Goal: Contribute content: Add original content to the website for others to see

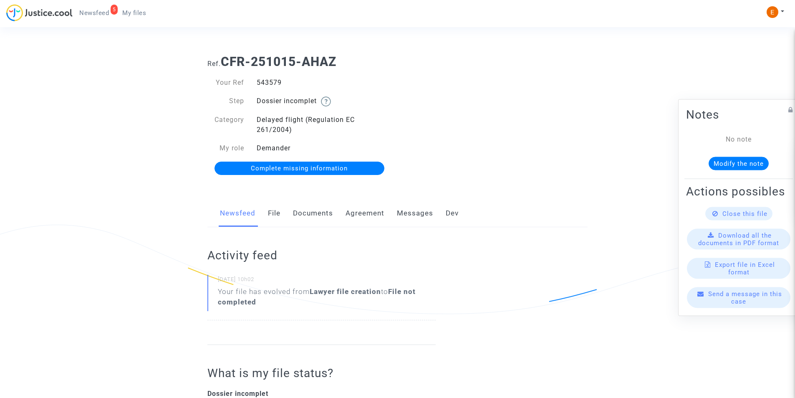
click at [311, 210] on link "Documents" at bounding box center [313, 213] width 40 height 28
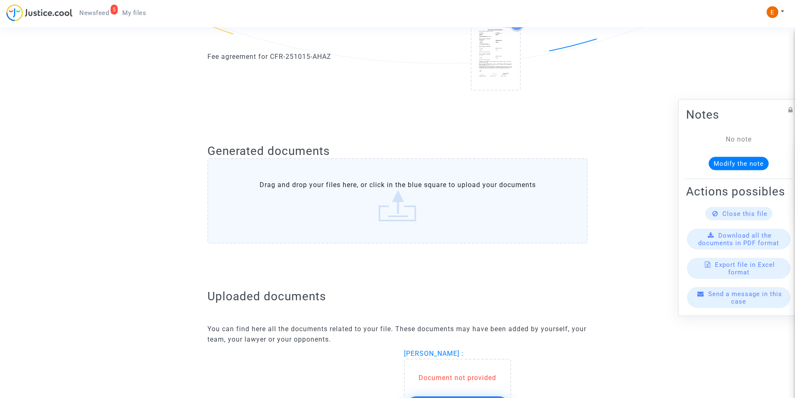
scroll to position [375, 0]
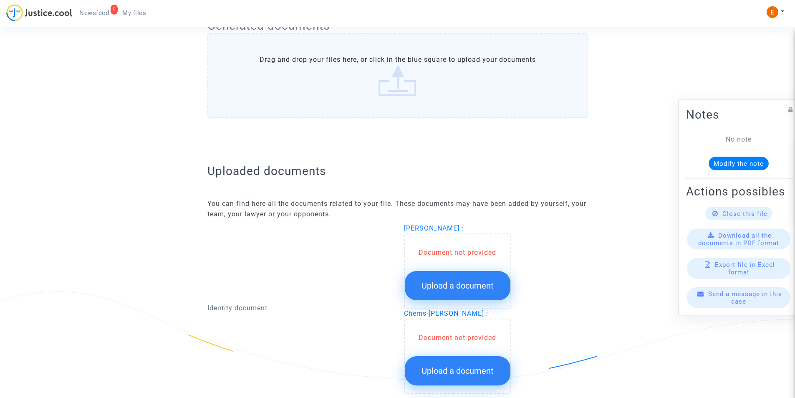
click at [442, 297] on button "Upload a document" at bounding box center [458, 285] width 106 height 29
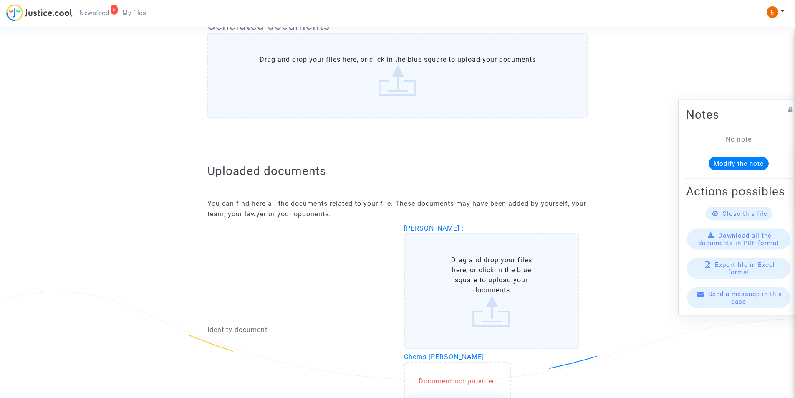
click at [446, 280] on label "Drag and drop your files here, or click in the blue square to upload your docum…" at bounding box center [492, 290] width 176 height 115
click at [0, 0] on input "Drag and drop your files here, or click in the blue square to upload your docum…" at bounding box center [0, 0] width 0 height 0
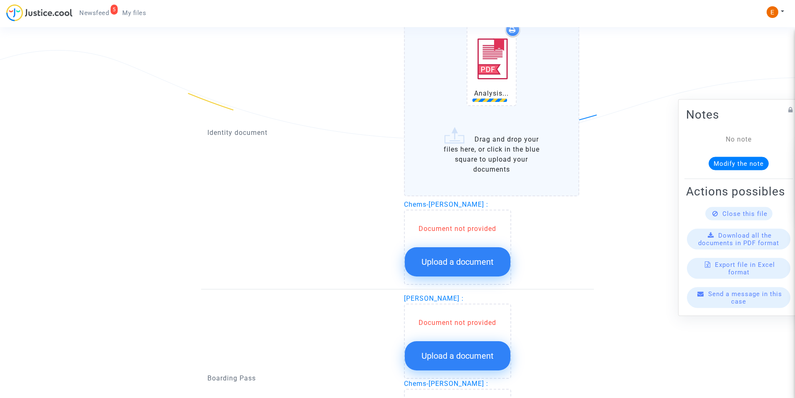
scroll to position [626, 0]
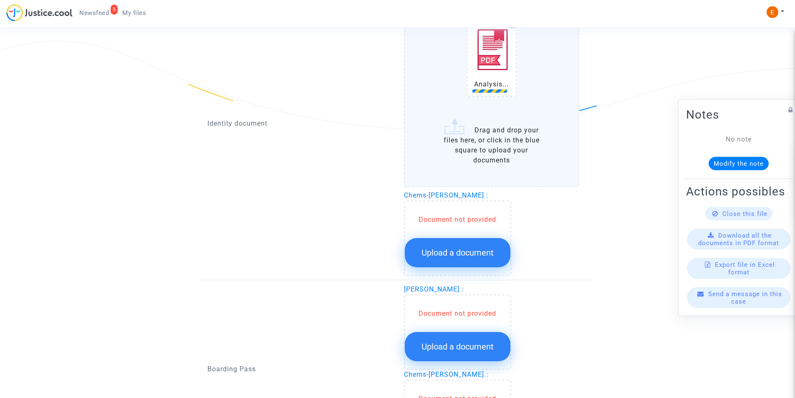
click at [464, 257] on span "Upload a document" at bounding box center [457, 252] width 72 height 10
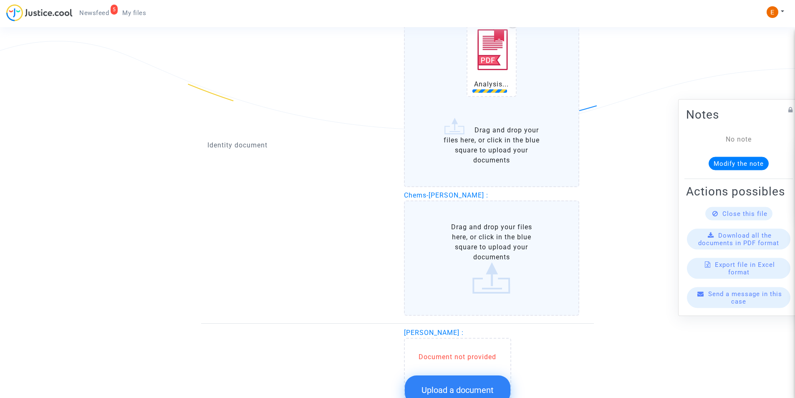
click at [464, 257] on label "Drag and drop your files here, or click in the blue square to upload your docum…" at bounding box center [492, 257] width 176 height 115
click at [0, 0] on input "Drag and drop your files here, or click in the blue square to upload your docum…" at bounding box center [0, 0] width 0 height 0
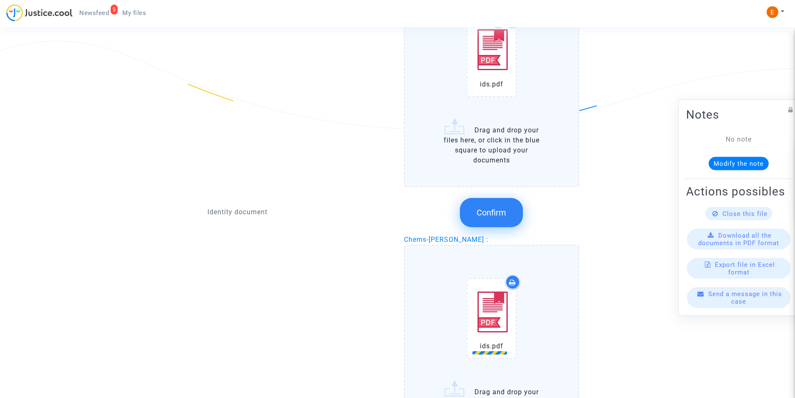
click at [496, 215] on span "Confirm" at bounding box center [491, 212] width 30 height 10
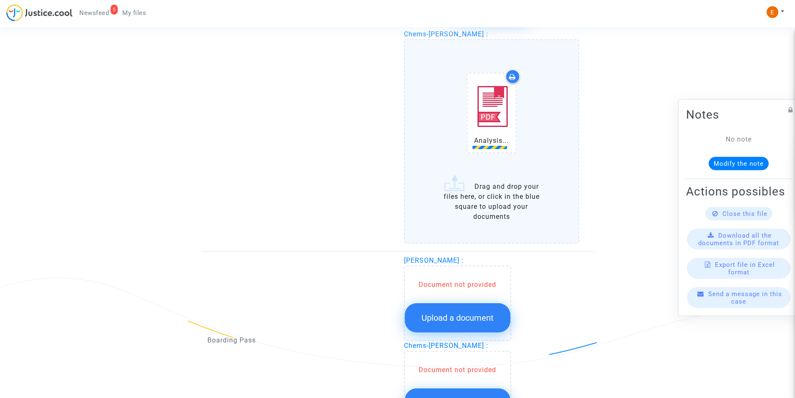
scroll to position [745, 0]
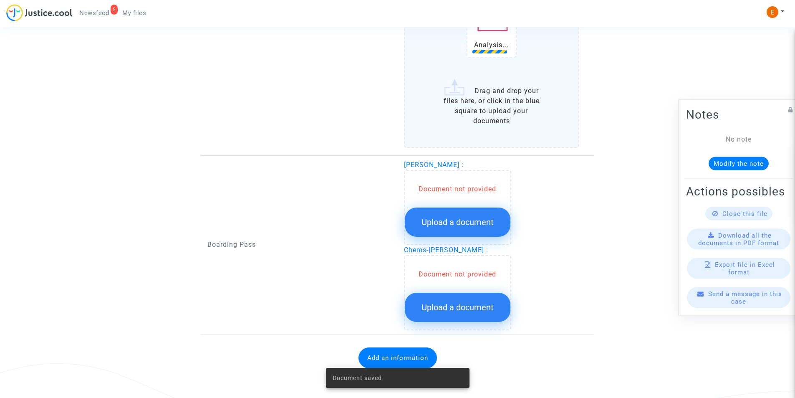
click at [472, 224] on span "Upload a document" at bounding box center [457, 222] width 72 height 10
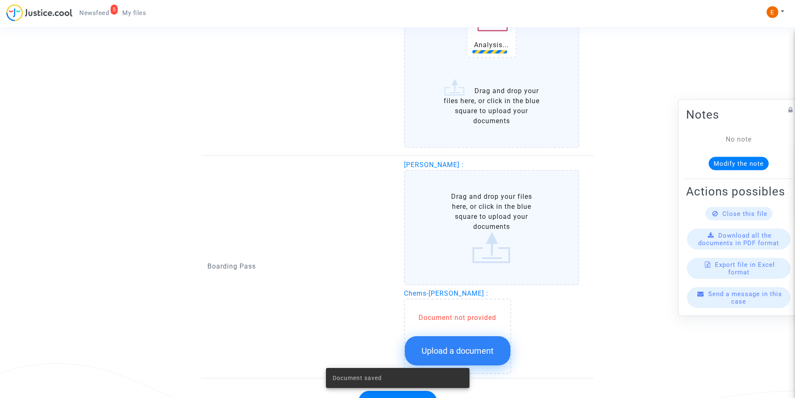
click at [470, 214] on label "Drag and drop your files here, or click in the blue square to upload your docum…" at bounding box center [492, 227] width 176 height 115
click at [0, 0] on input "Drag and drop your files here, or click in the blue square to upload your docum…" at bounding box center [0, 0] width 0 height 0
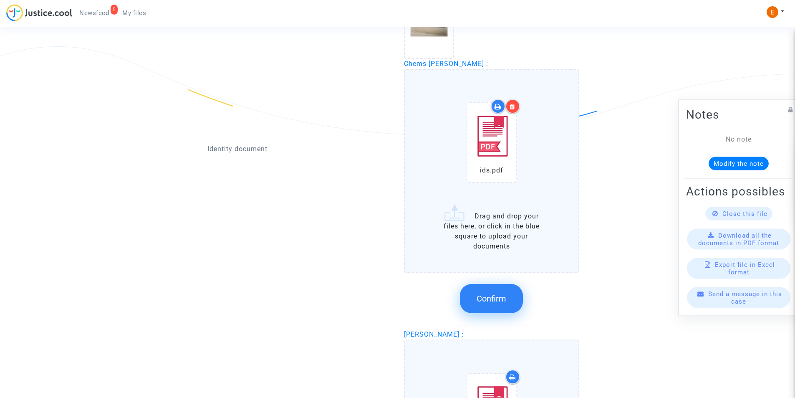
click at [489, 297] on span "Confirm" at bounding box center [491, 298] width 30 height 10
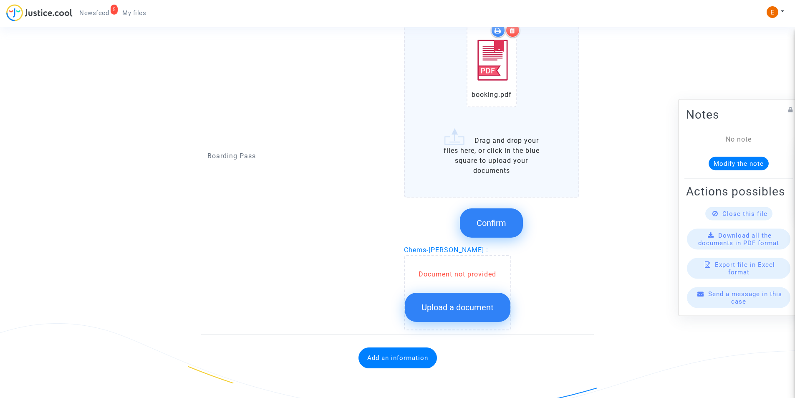
scroll to position [786, 0]
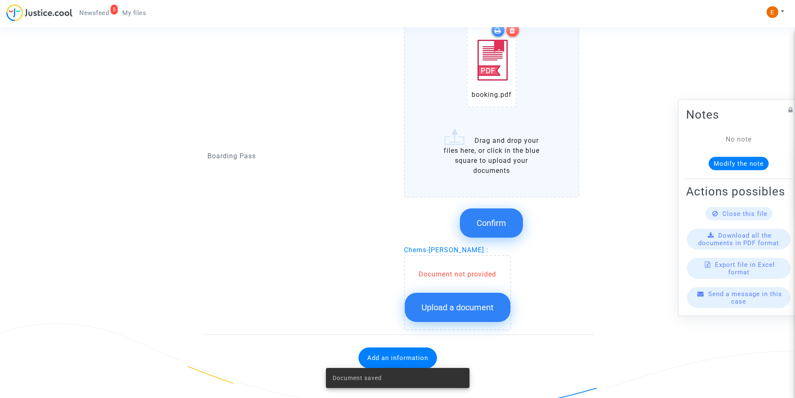
click at [491, 228] on button "Confirm" at bounding box center [491, 222] width 63 height 29
click at [480, 276] on div "Document not provided" at bounding box center [458, 274] width 106 height 10
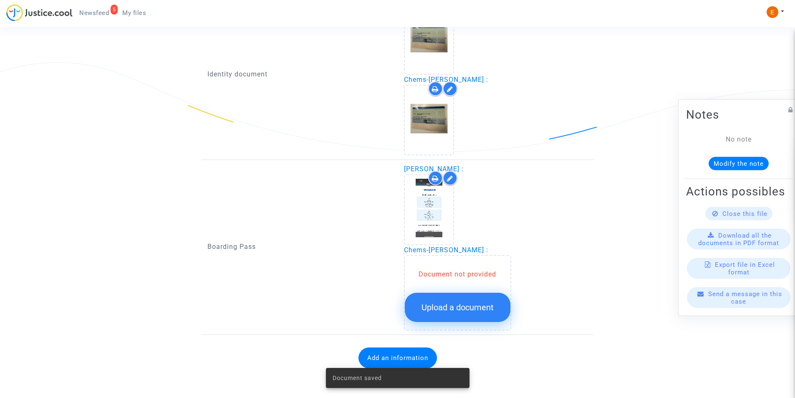
scroll to position [604, 0]
click at [469, 301] on button "Upload a document" at bounding box center [458, 306] width 106 height 29
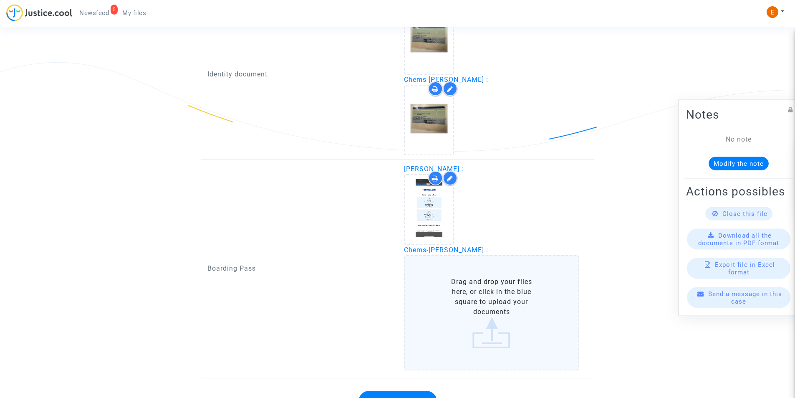
click at [472, 291] on label "Drag and drop your files here, or click in the blue square to upload your docum…" at bounding box center [492, 312] width 176 height 115
click at [0, 0] on input "Drag and drop your files here, or click in the blue square to upload your docum…" at bounding box center [0, 0] width 0 height 0
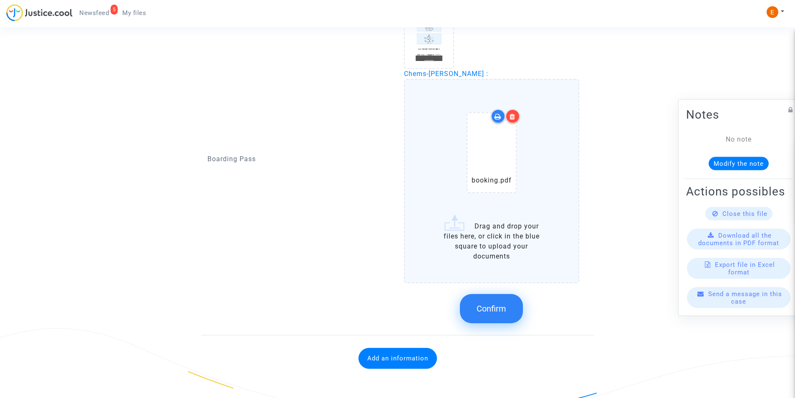
scroll to position [781, 0]
click at [489, 310] on span "Confirm" at bounding box center [491, 308] width 30 height 10
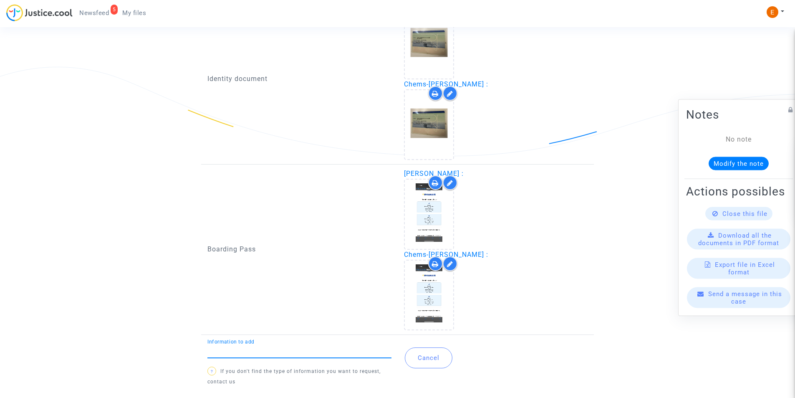
click at [347, 353] on input "Information to add" at bounding box center [299, 351] width 184 height 8
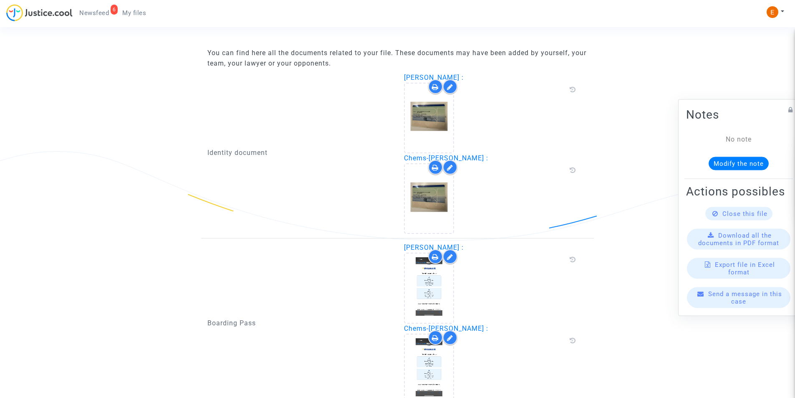
scroll to position [589, 0]
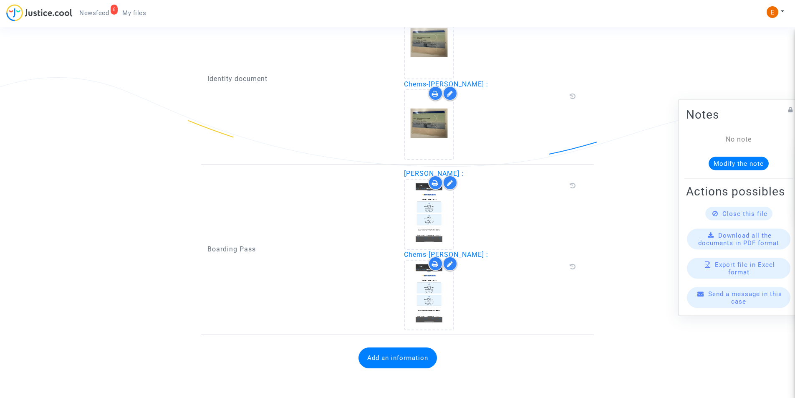
click at [388, 345] on div "Add an information" at bounding box center [397, 358] width 380 height 38
click at [384, 351] on button "Add an information" at bounding box center [397, 357] width 78 height 21
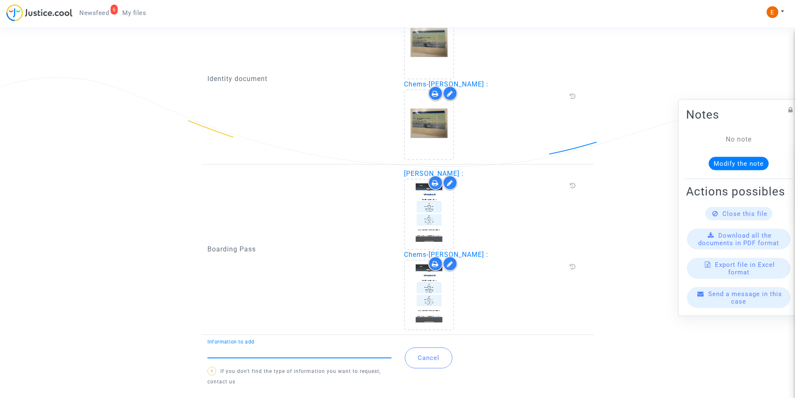
click at [273, 344] on div "Information to add" at bounding box center [299, 348] width 184 height 19
click at [276, 348] on input "Information to add" at bounding box center [299, 351] width 184 height 8
type input "Flight report"
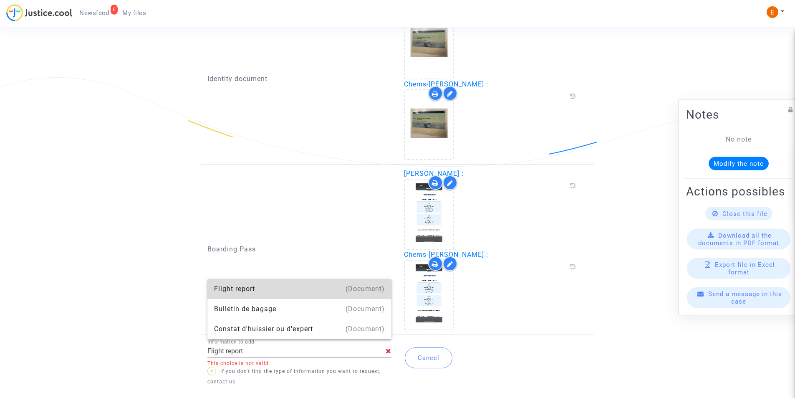
click at [274, 287] on div "Flight report" at bounding box center [299, 289] width 171 height 20
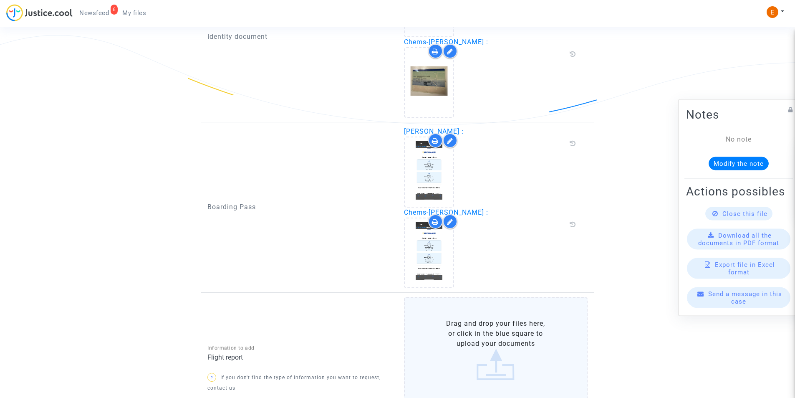
scroll to position [702, 0]
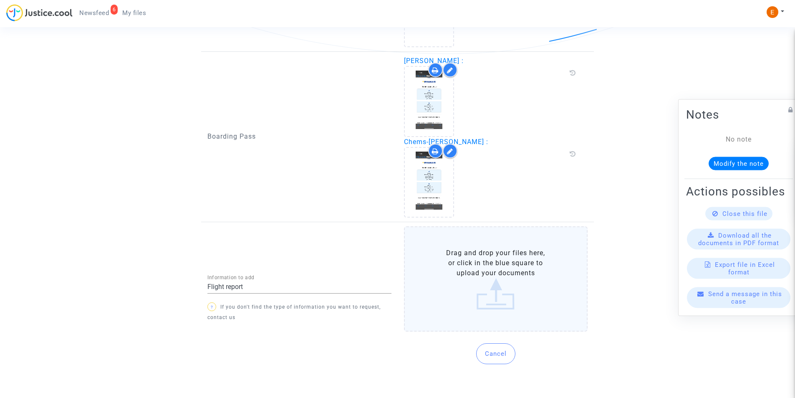
click at [487, 297] on label "Drag and drop your files here, or click in the blue square to upload your docum…" at bounding box center [496, 278] width 184 height 105
click at [0, 0] on input "Drag and drop your files here, or click in the blue square to upload your docum…" at bounding box center [0, 0] width 0 height 0
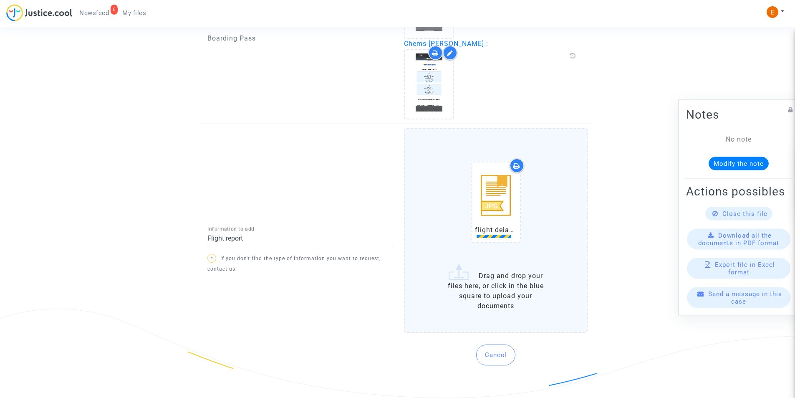
scroll to position [801, 0]
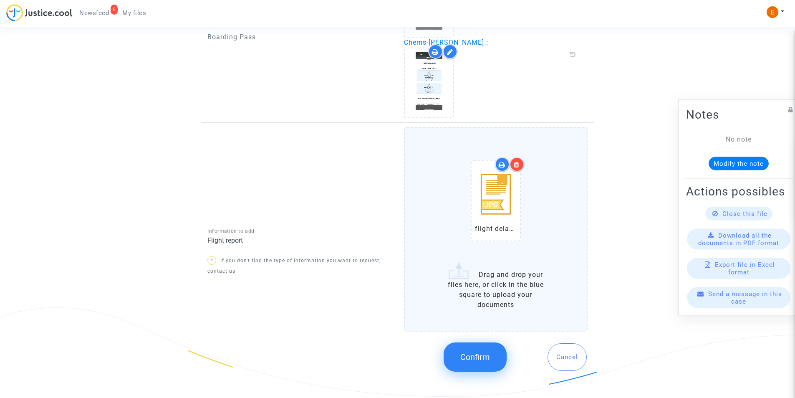
click at [465, 353] on span "Confirm" at bounding box center [475, 357] width 30 height 10
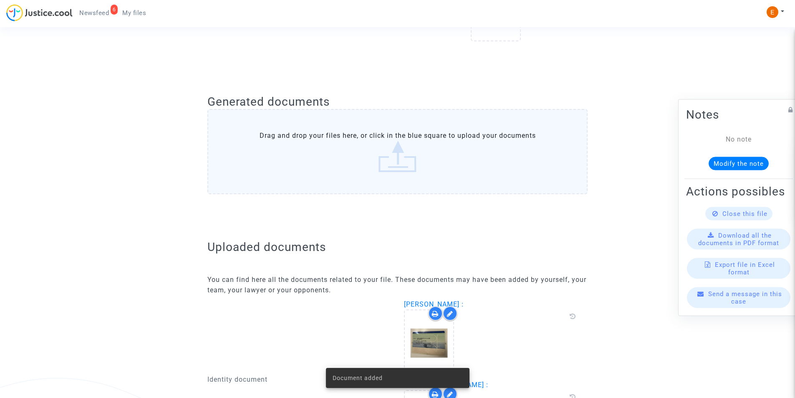
scroll to position [169, 0]
